Goal: Task Accomplishment & Management: Manage account settings

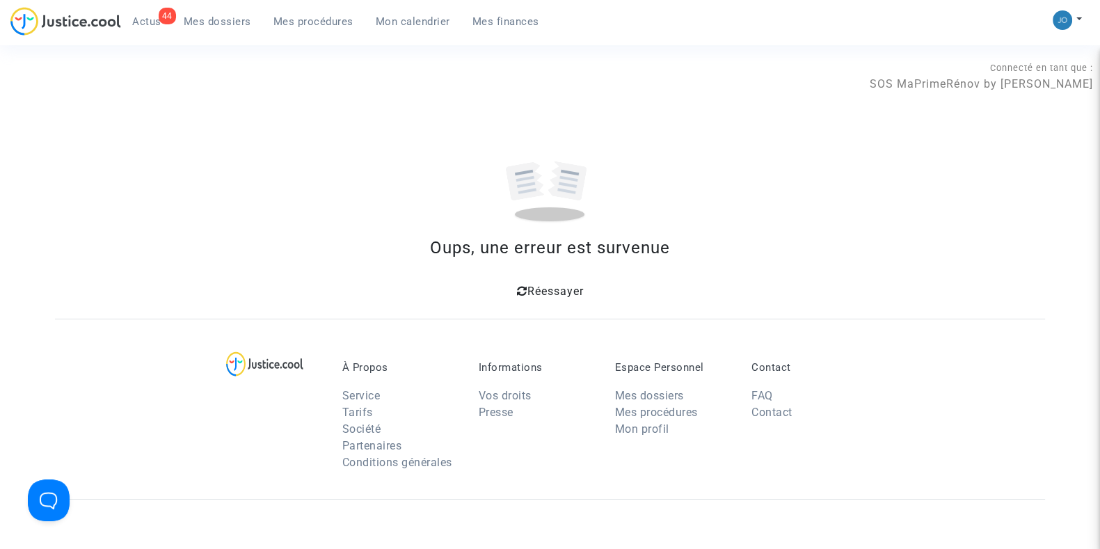
click at [527, 288] on span "Réessayer" at bounding box center [555, 291] width 56 height 13
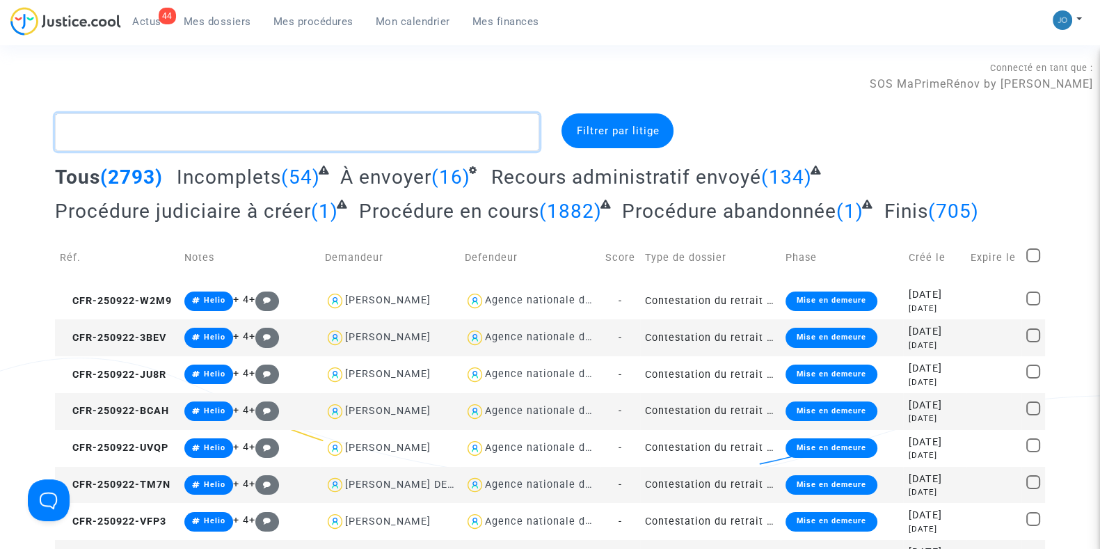
click at [431, 134] on textarea at bounding box center [297, 132] width 484 height 38
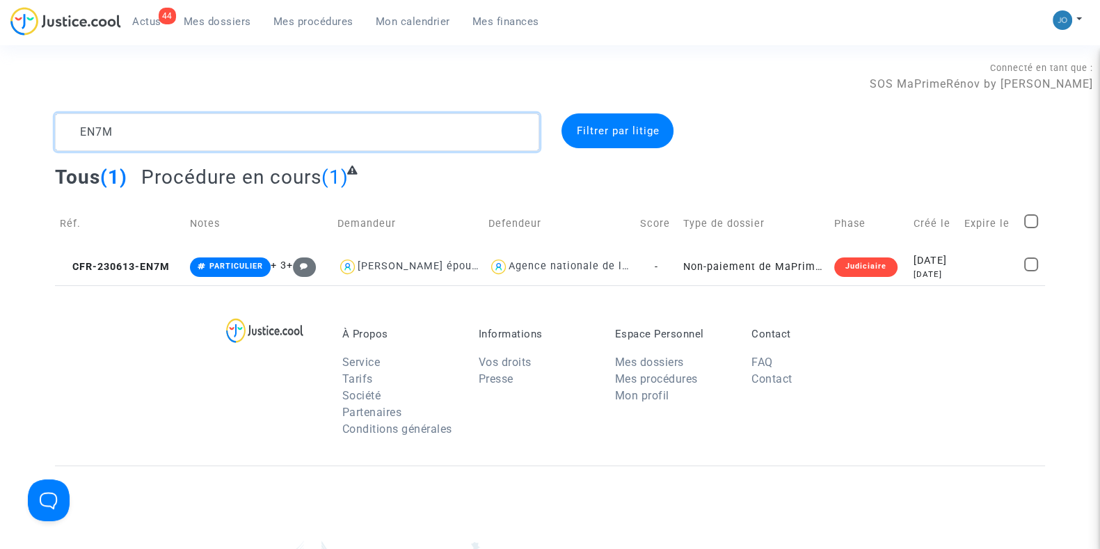
type textarea "EN7M"
click at [966, 279] on td at bounding box center [990, 266] width 60 height 37
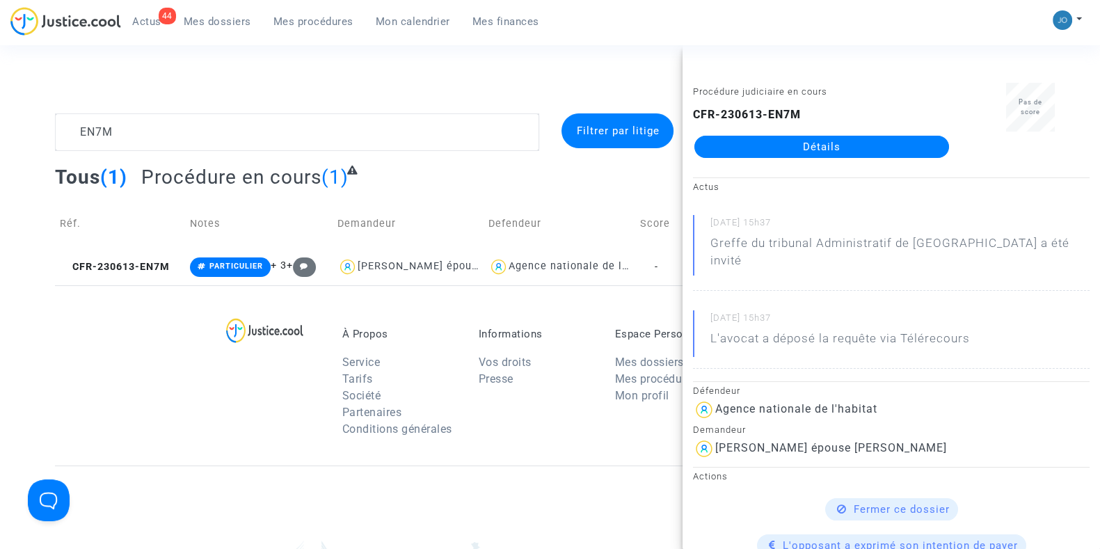
click at [844, 145] on link "Détails" at bounding box center [821, 147] width 255 height 22
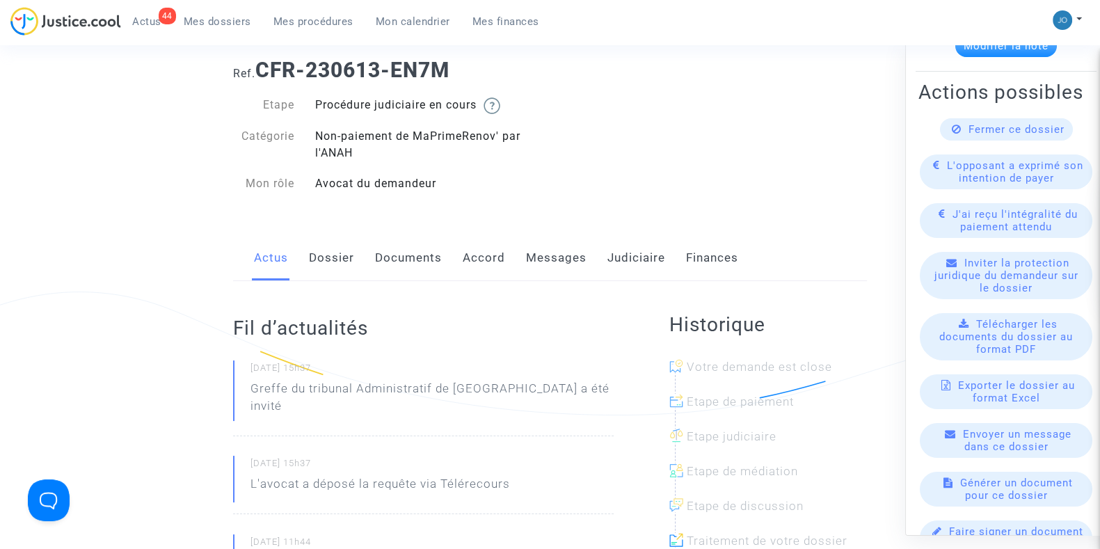
scroll to position [69, 0]
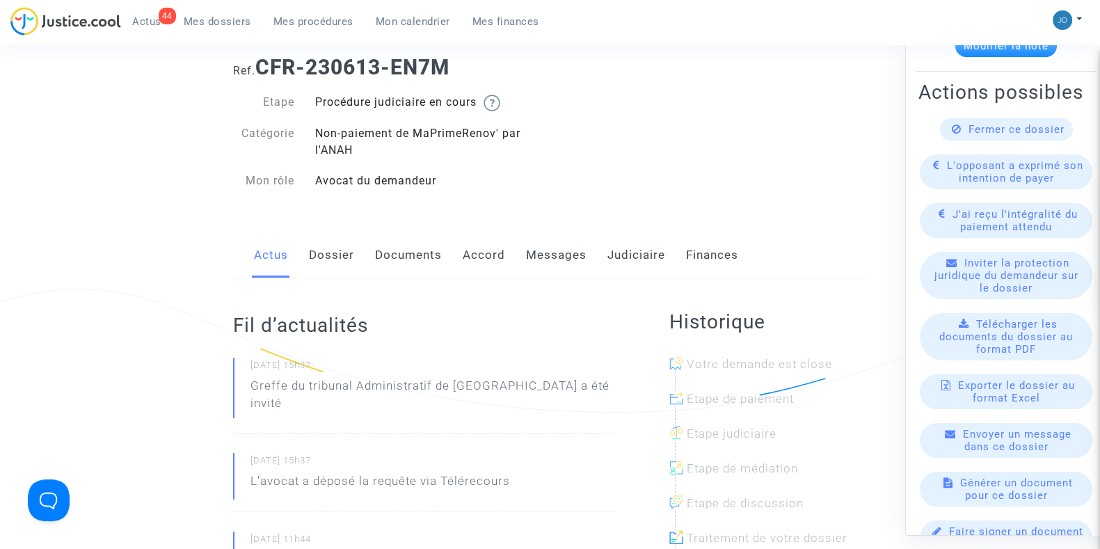
click at [1012, 256] on span "Inviter la protection juridique du demandeur sur le dossier" at bounding box center [1006, 275] width 144 height 38
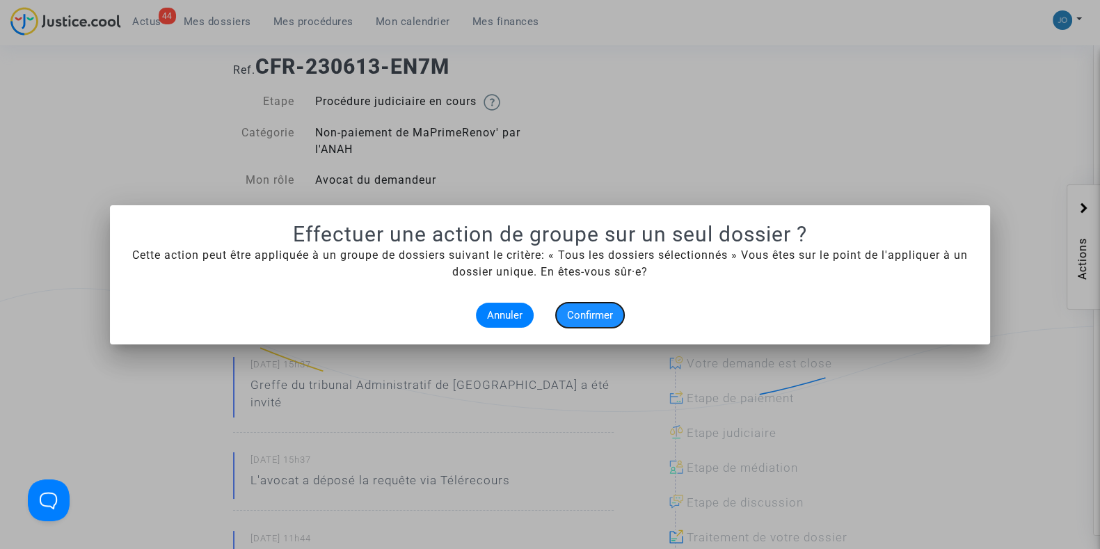
click at [573, 321] on button "Confirmer" at bounding box center [590, 315] width 68 height 25
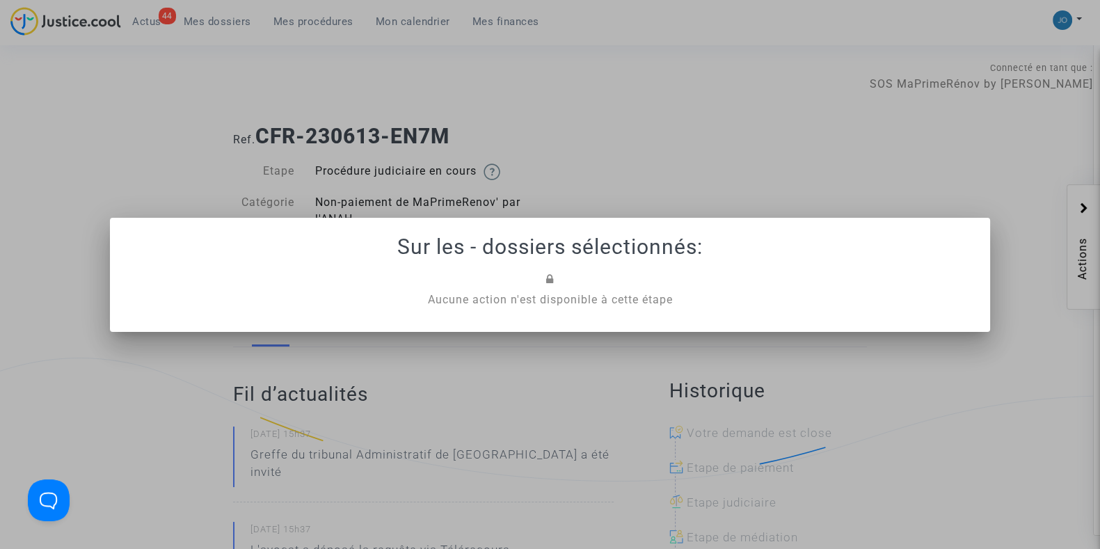
scroll to position [69, 0]
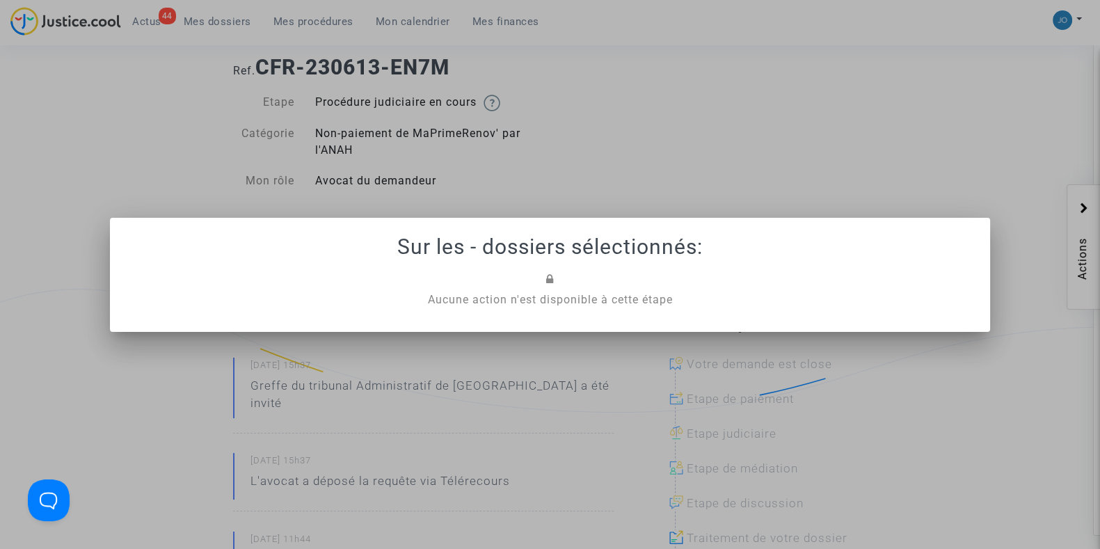
click at [536, 292] on div "Aucune action n'est disponible à cette étape" at bounding box center [550, 300] width 833 height 17
click at [630, 215] on div at bounding box center [550, 274] width 1100 height 549
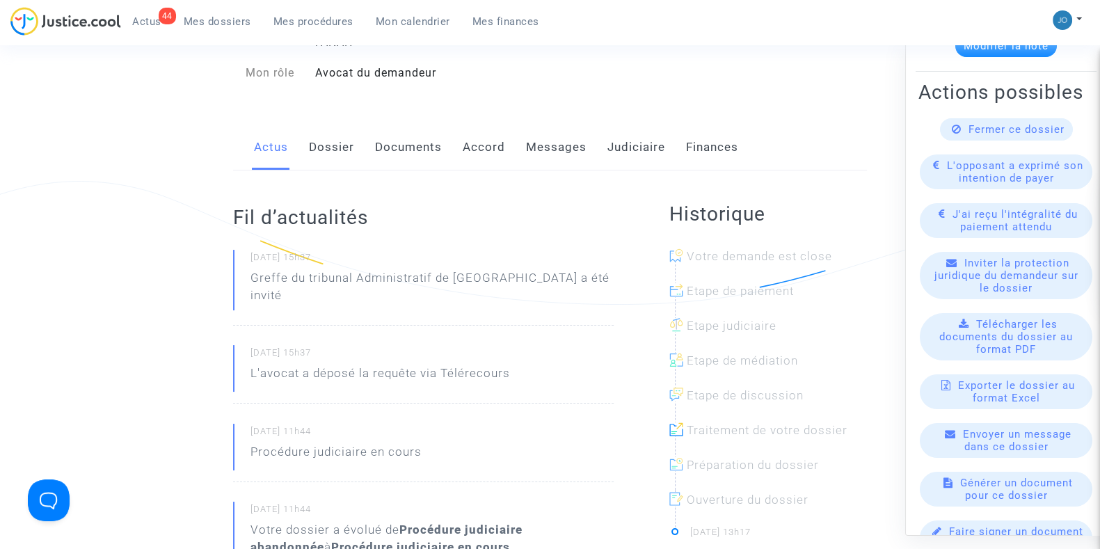
scroll to position [175, 0]
click at [1017, 256] on span "Inviter la protection juridique du demandeur sur le dossier" at bounding box center [1006, 275] width 144 height 38
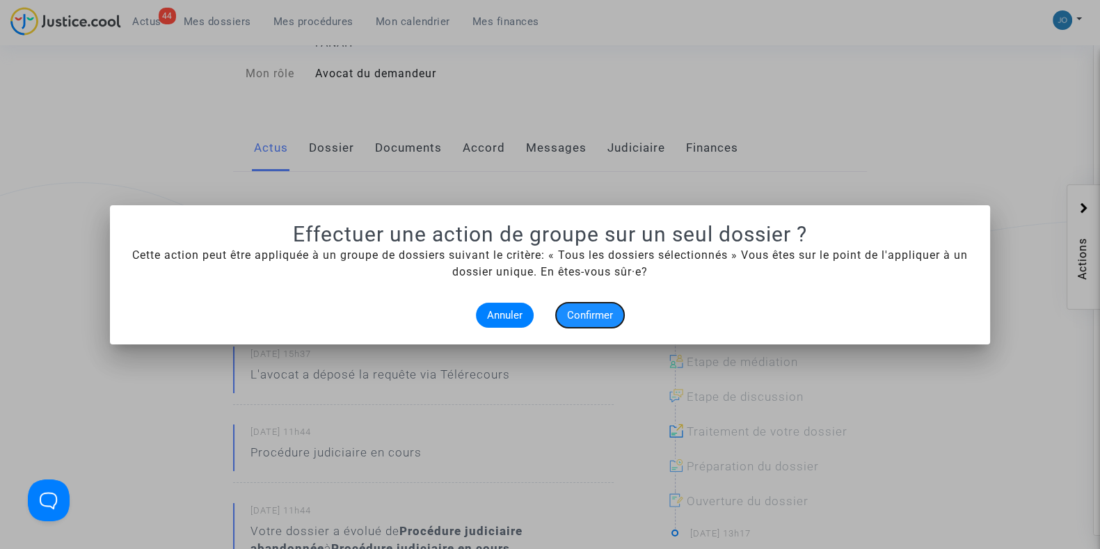
click at [566, 317] on button "Confirmer" at bounding box center [590, 315] width 68 height 25
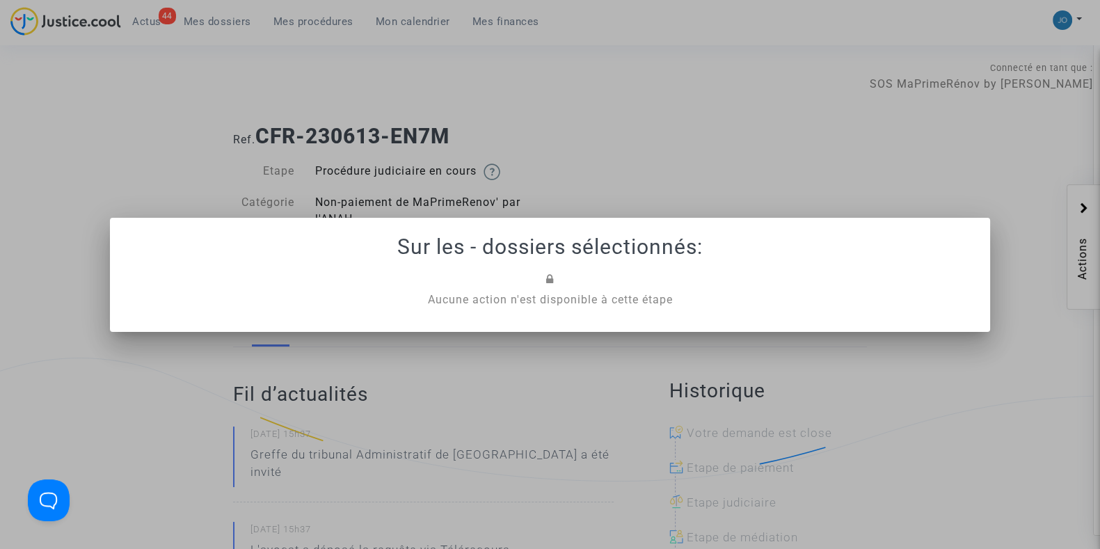
scroll to position [175, 0]
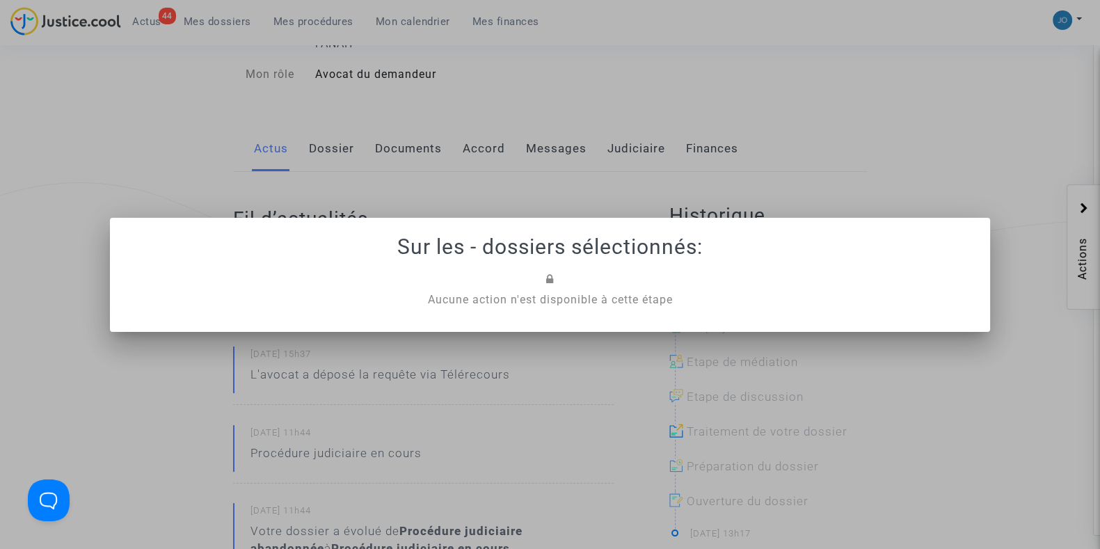
click at [826, 170] on div at bounding box center [550, 274] width 1100 height 549
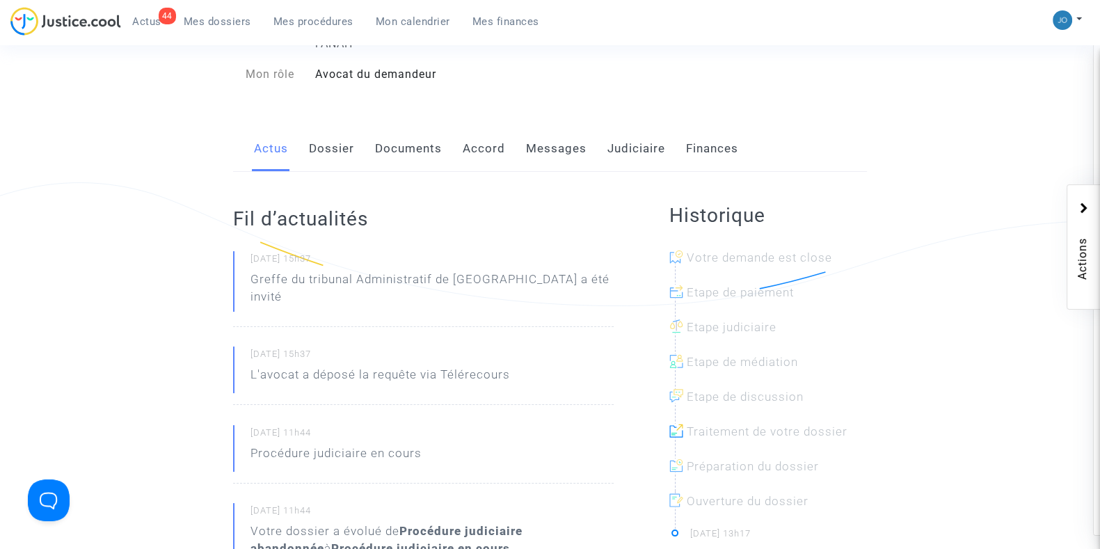
scroll to position [0, 0]
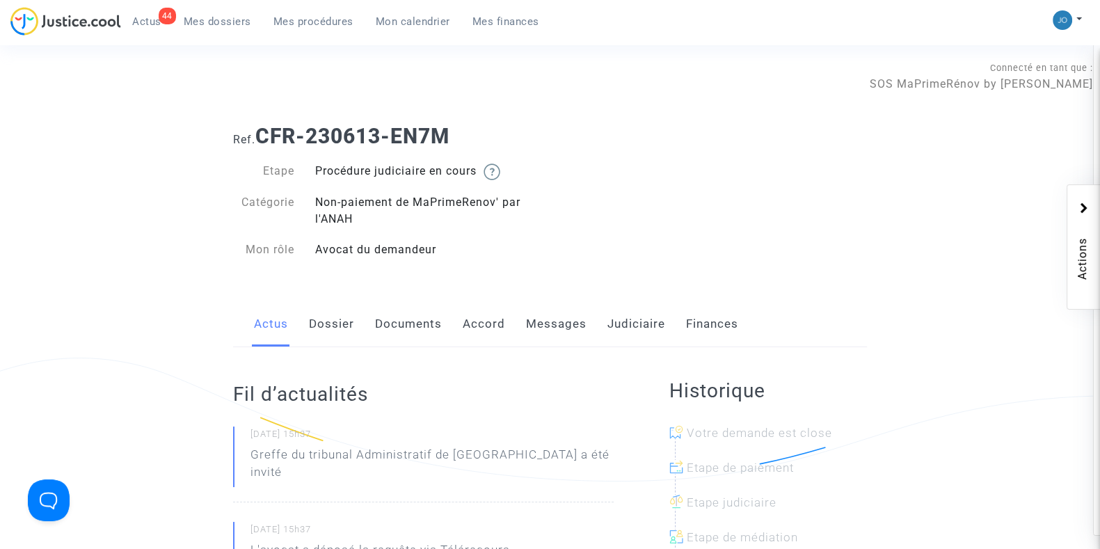
click at [328, 335] on link "Dossier" at bounding box center [331, 324] width 45 height 46
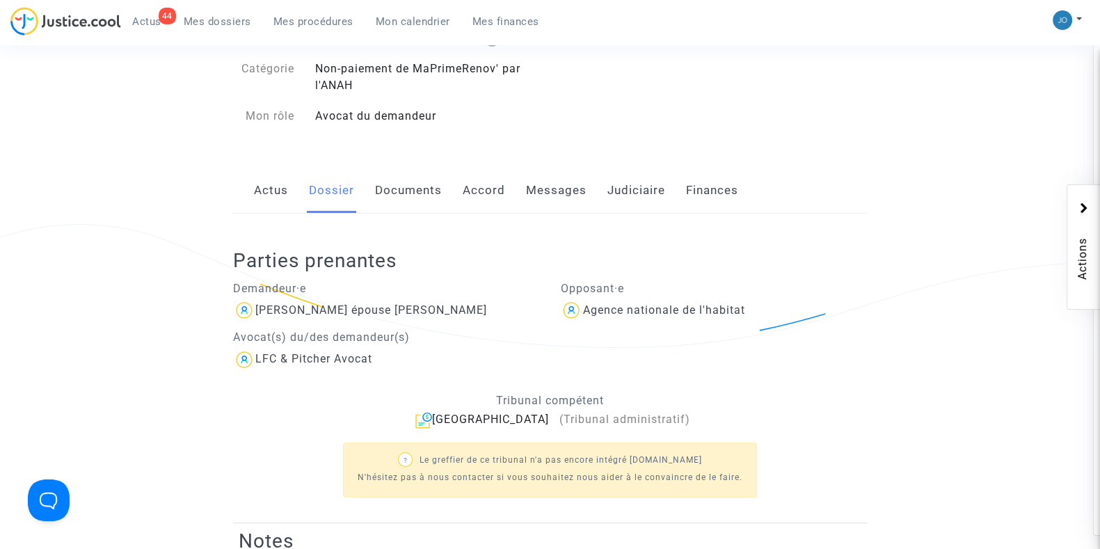
scroll to position [137, 0]
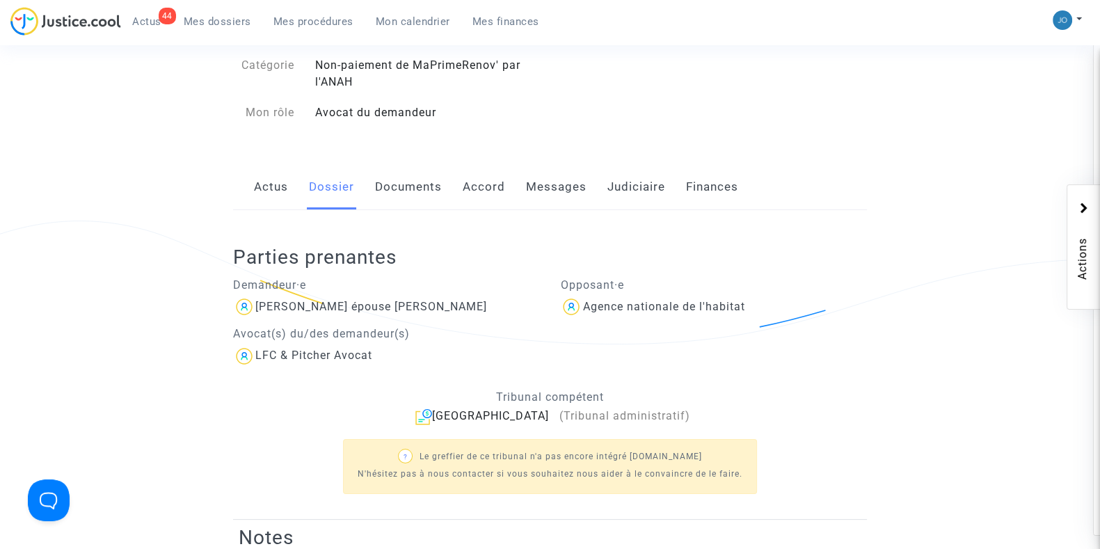
click at [623, 193] on link "Judiciaire" at bounding box center [636, 187] width 58 height 46
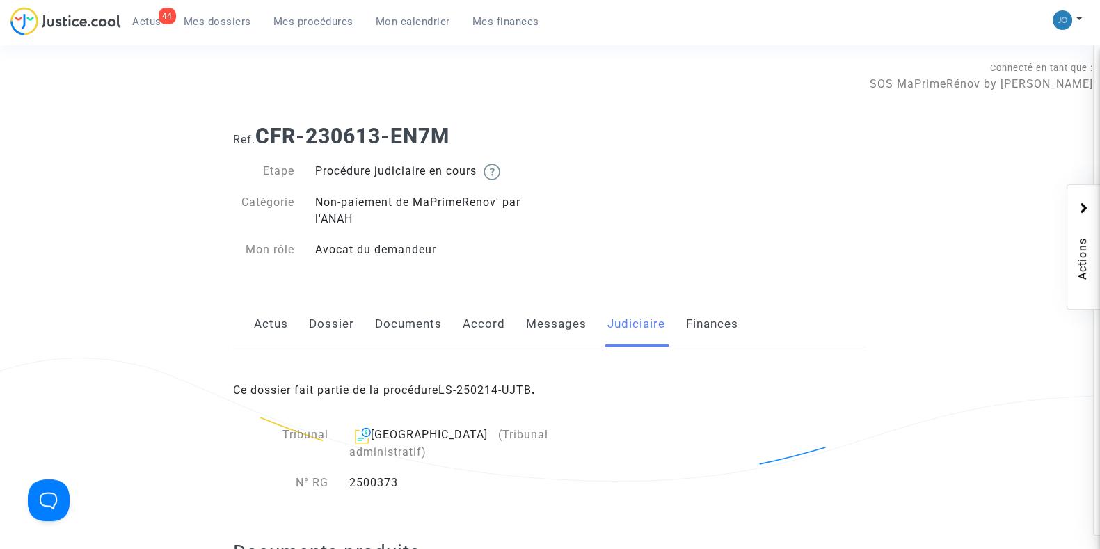
click at [401, 306] on link "Documents" at bounding box center [408, 324] width 67 height 46
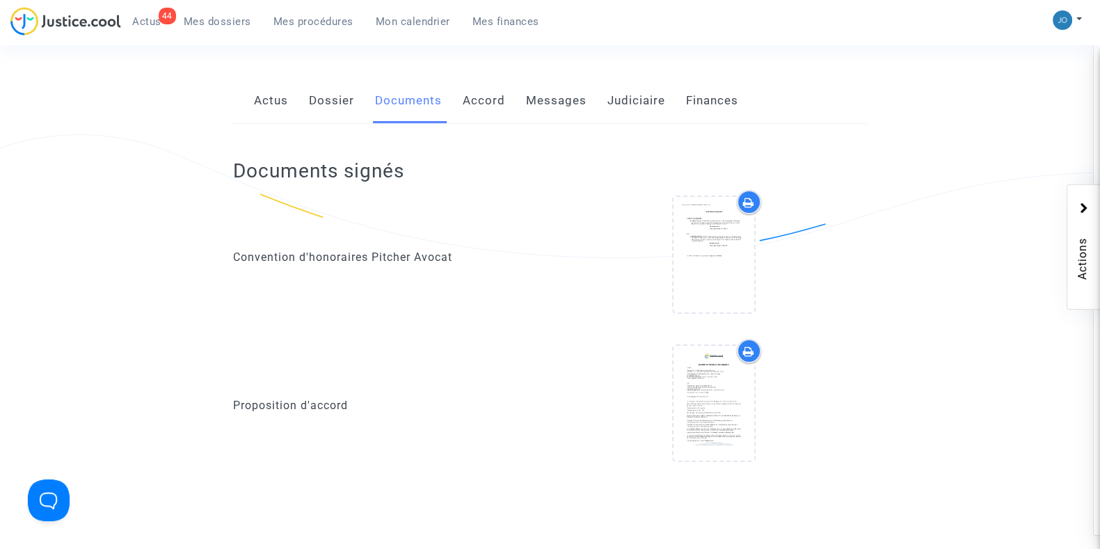
scroll to position [224, 0]
click at [1079, 15] on button at bounding box center [1067, 20] width 31 height 21
click at [976, 71] on link "Changer de compte" at bounding box center [1011, 72] width 141 height 22
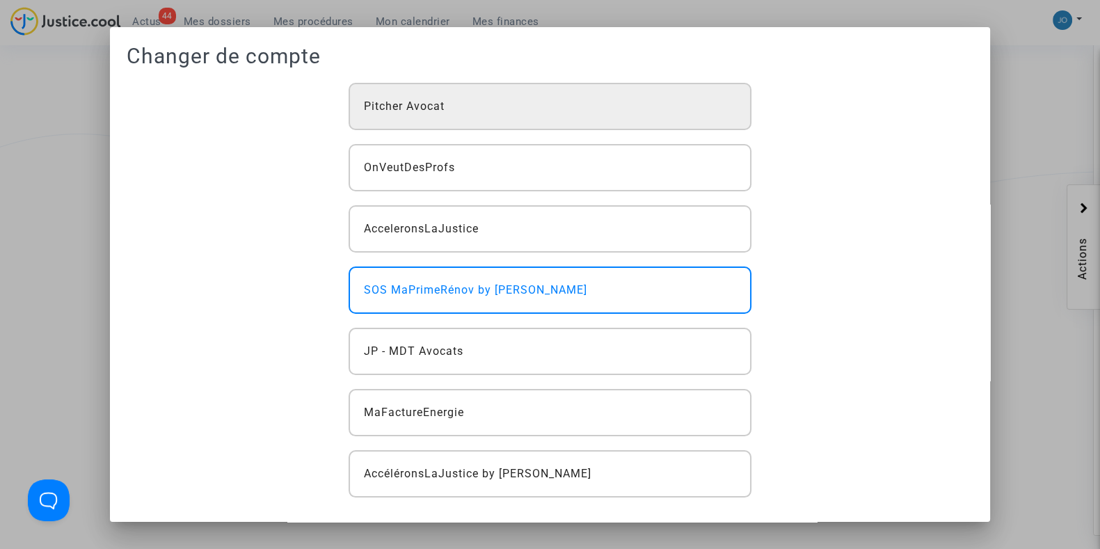
click at [478, 102] on div "Pitcher Avocat" at bounding box center [550, 106] width 402 height 47
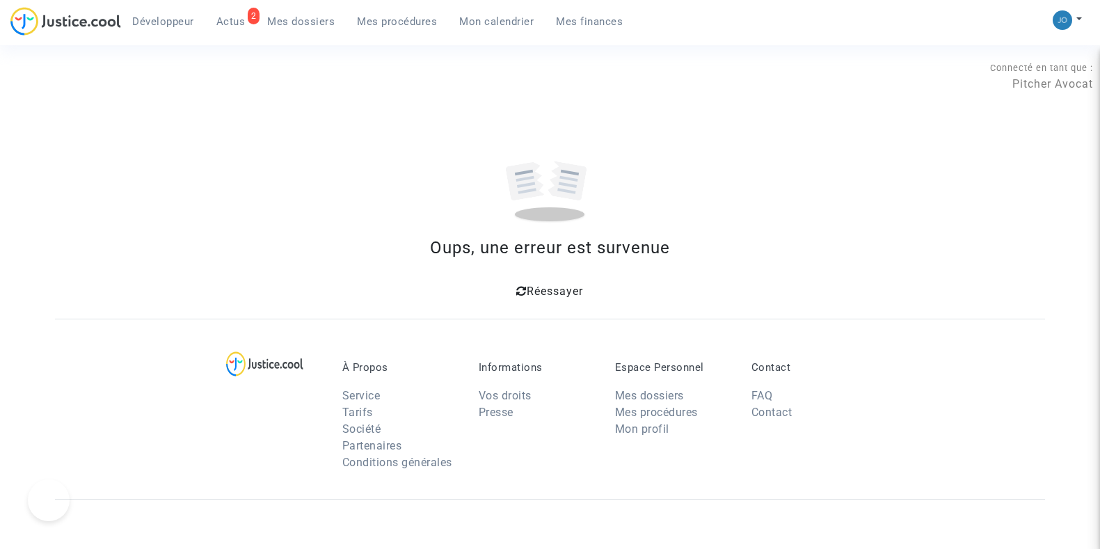
scroll to position [224, 0]
